Goal: Unclear: Unclear

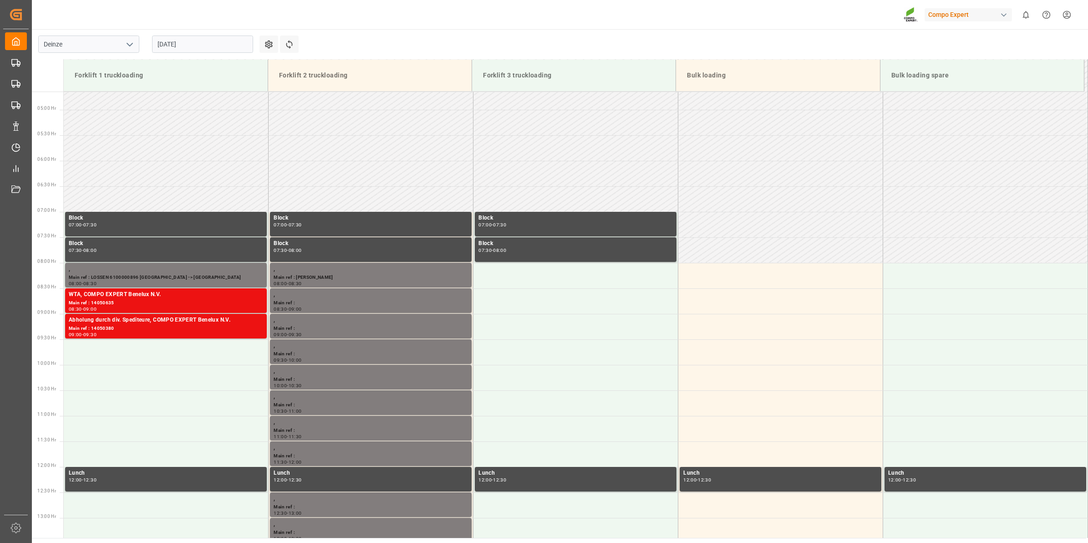
scroll to position [351, 0]
